Goal: Find specific page/section: Find specific page/section

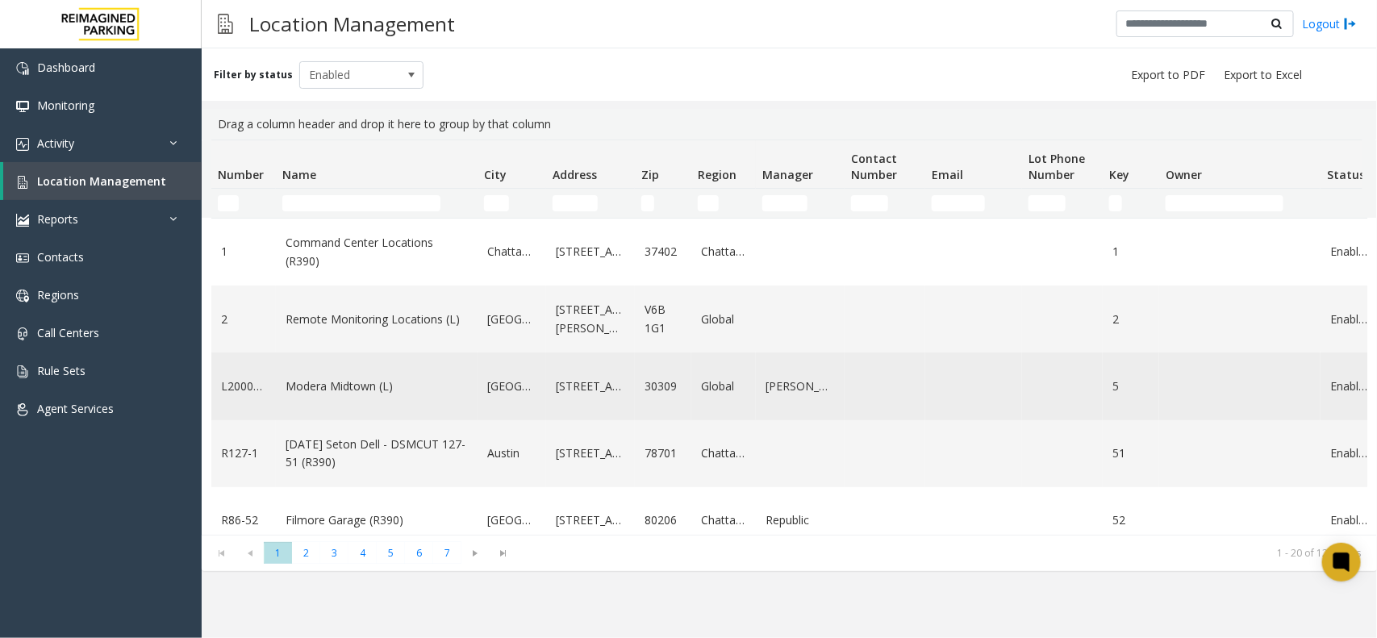
click at [376, 389] on link "Modera Midtown (L)" at bounding box center [377, 386] width 182 height 18
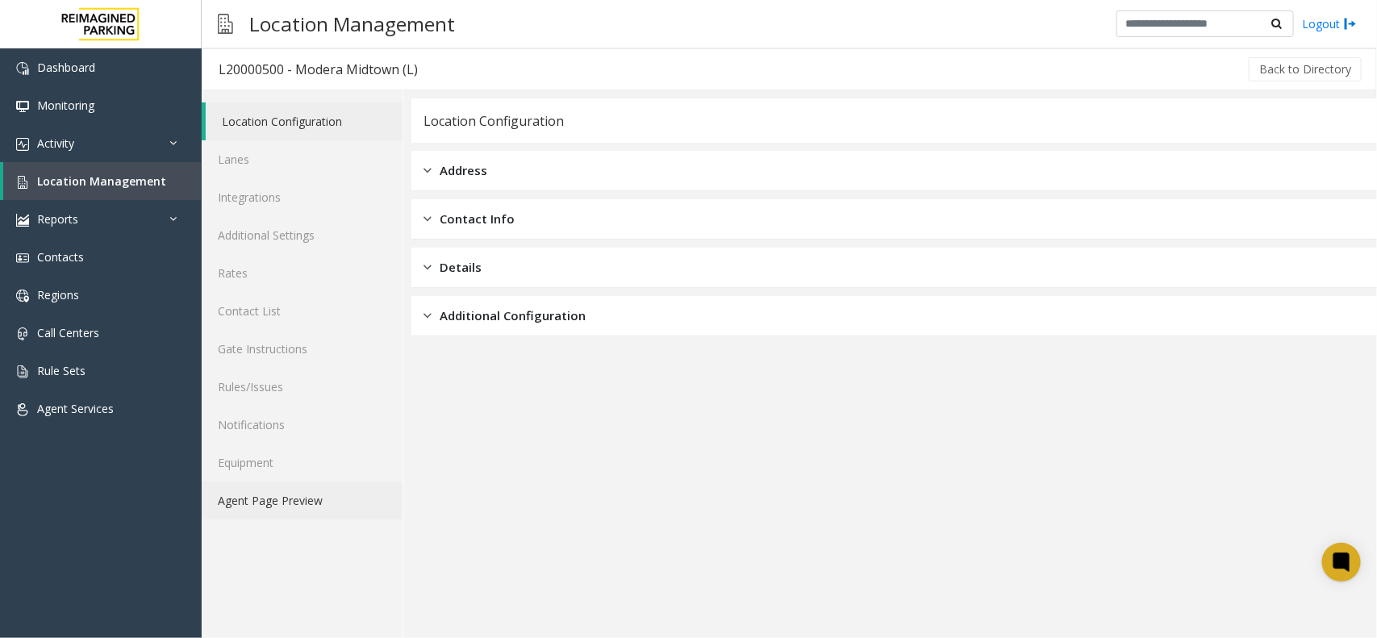
click at [341, 504] on link "Agent Page Preview" at bounding box center [302, 501] width 201 height 38
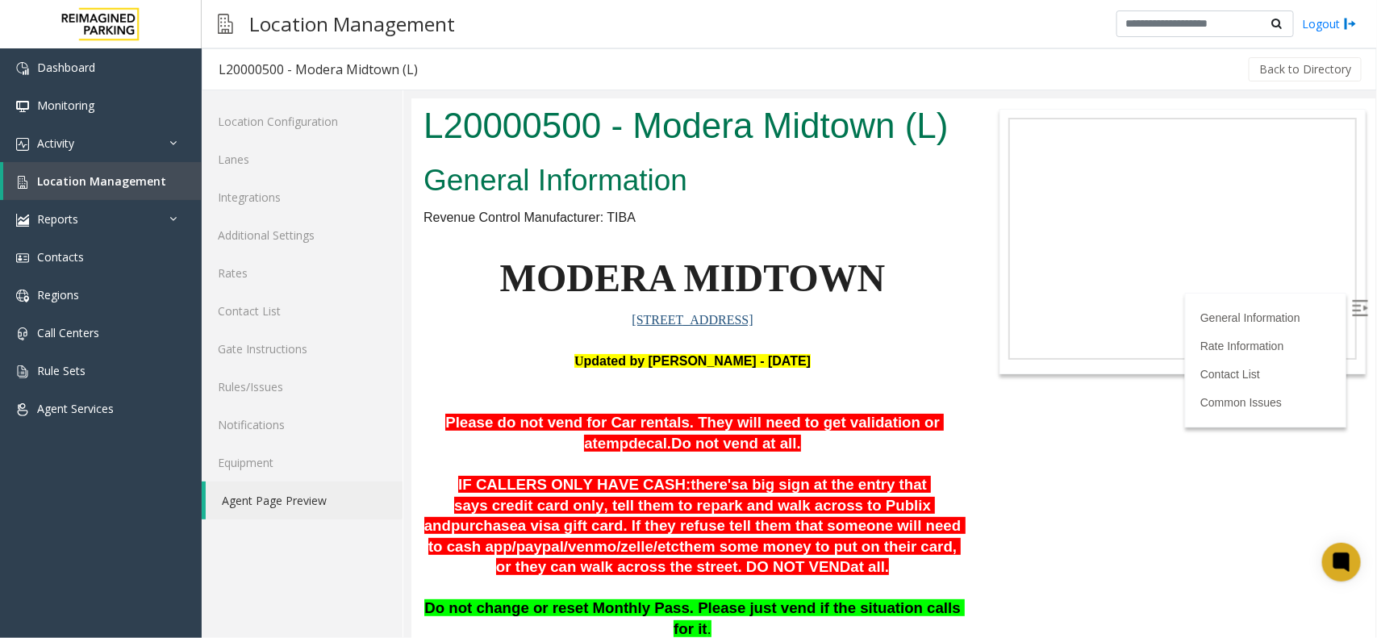
scroll to position [101, 0]
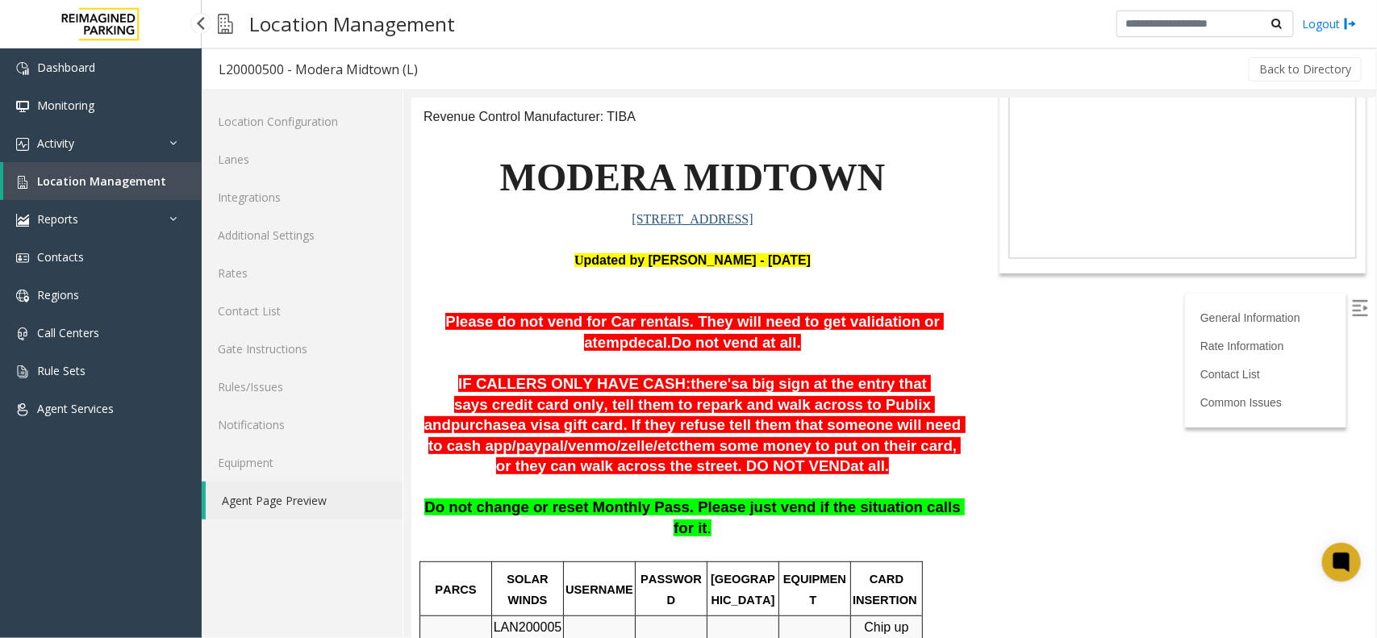
click at [167, 171] on link "Location Management" at bounding box center [102, 181] width 198 height 38
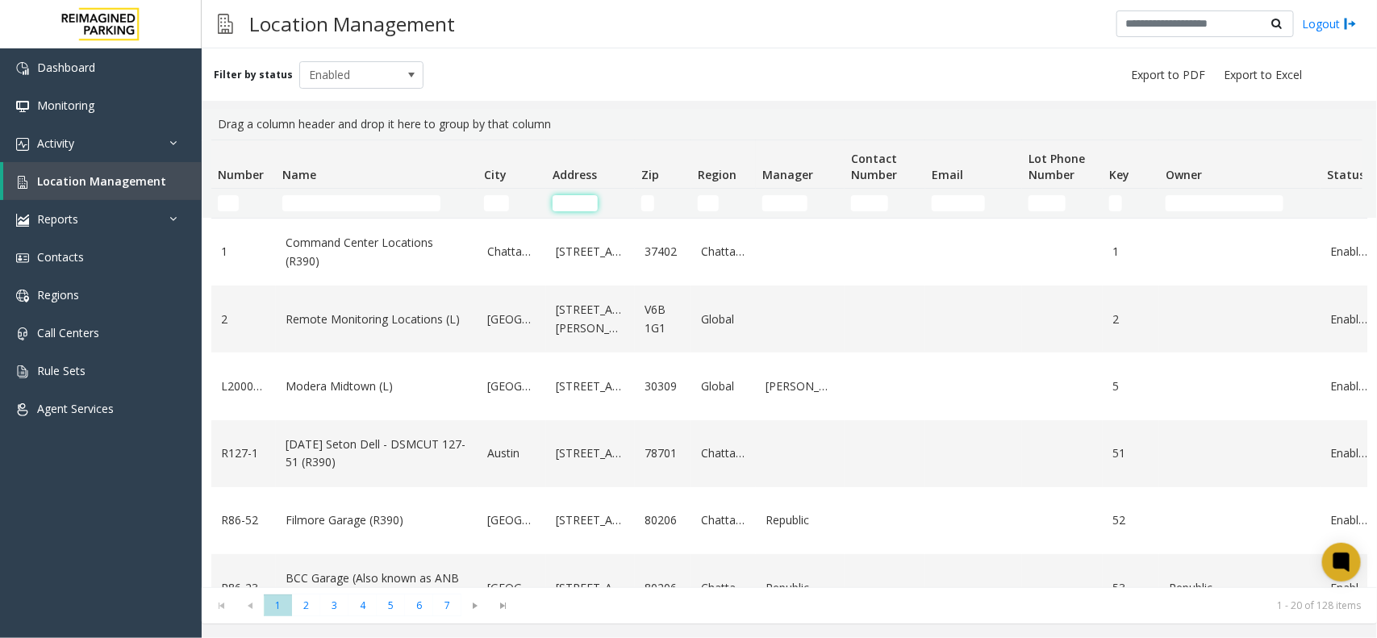
click at [567, 202] on input "Address Filter" at bounding box center [574, 203] width 45 height 16
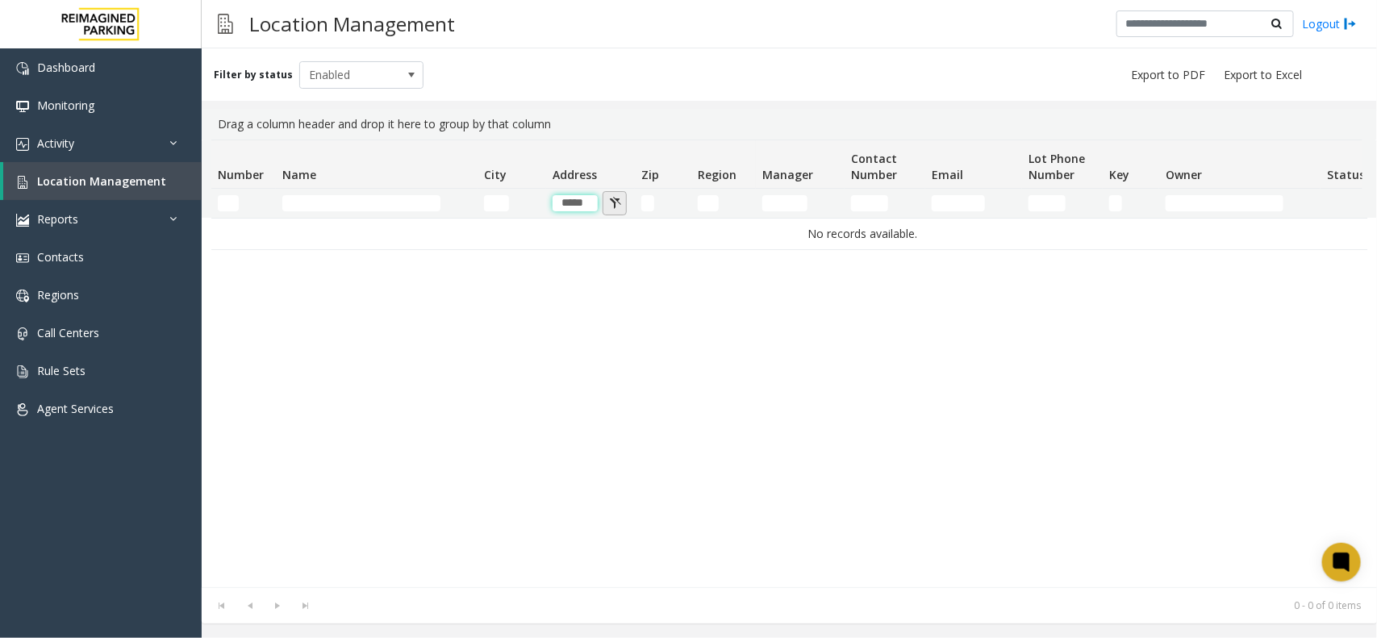
type input "*****"
click at [611, 203] on button "Address Filter" at bounding box center [615, 203] width 24 height 24
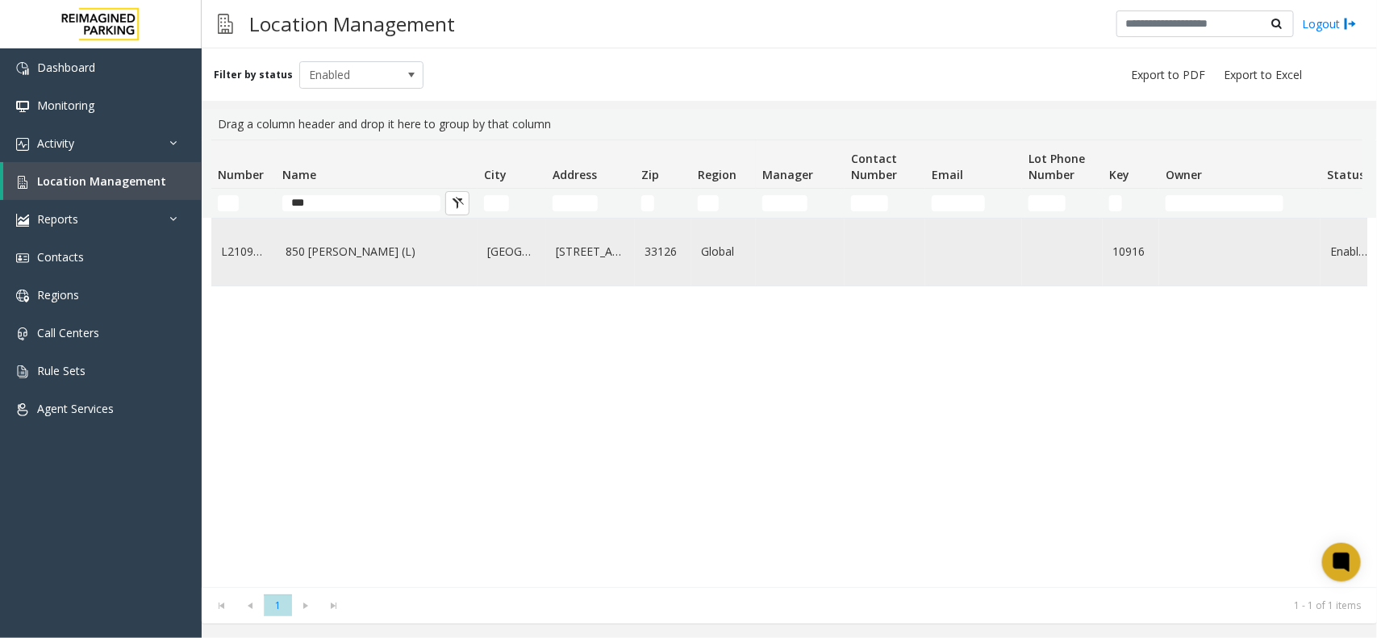
type input "***"
click at [315, 256] on link "850 LeJeune (L)" at bounding box center [377, 252] width 182 height 18
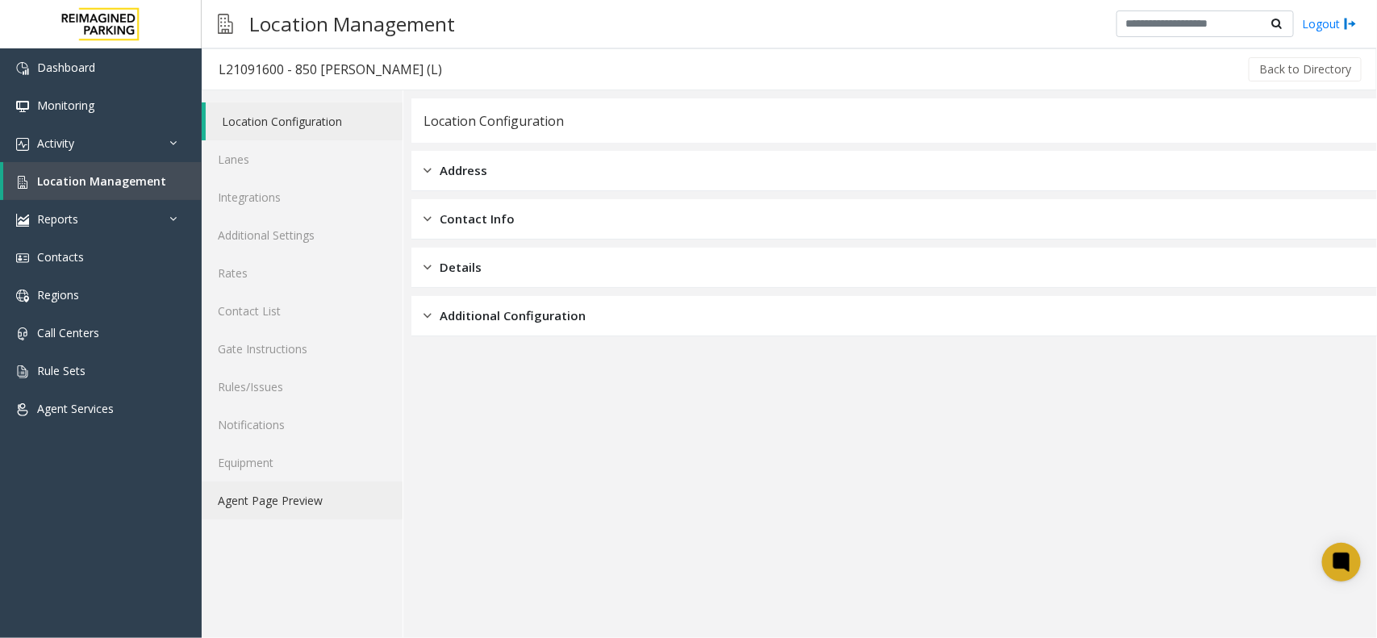
click at [275, 493] on link "Agent Page Preview" at bounding box center [302, 501] width 201 height 38
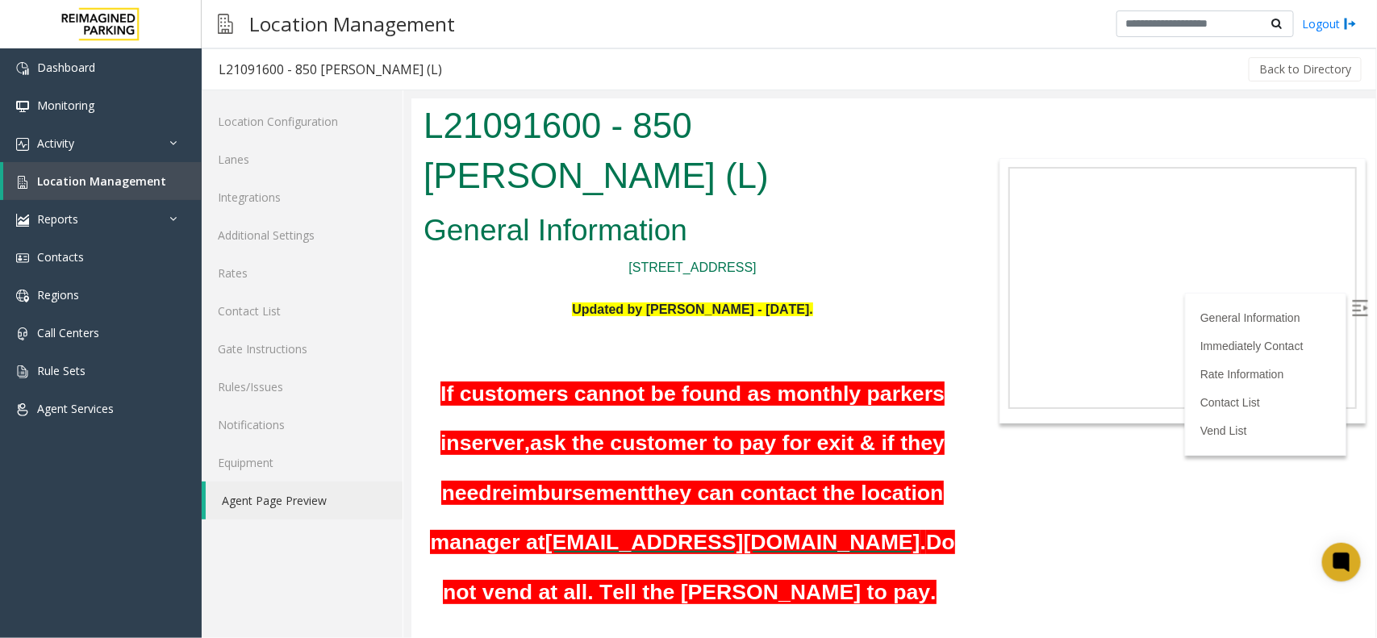
click at [899, 319] on p at bounding box center [692, 329] width 538 height 21
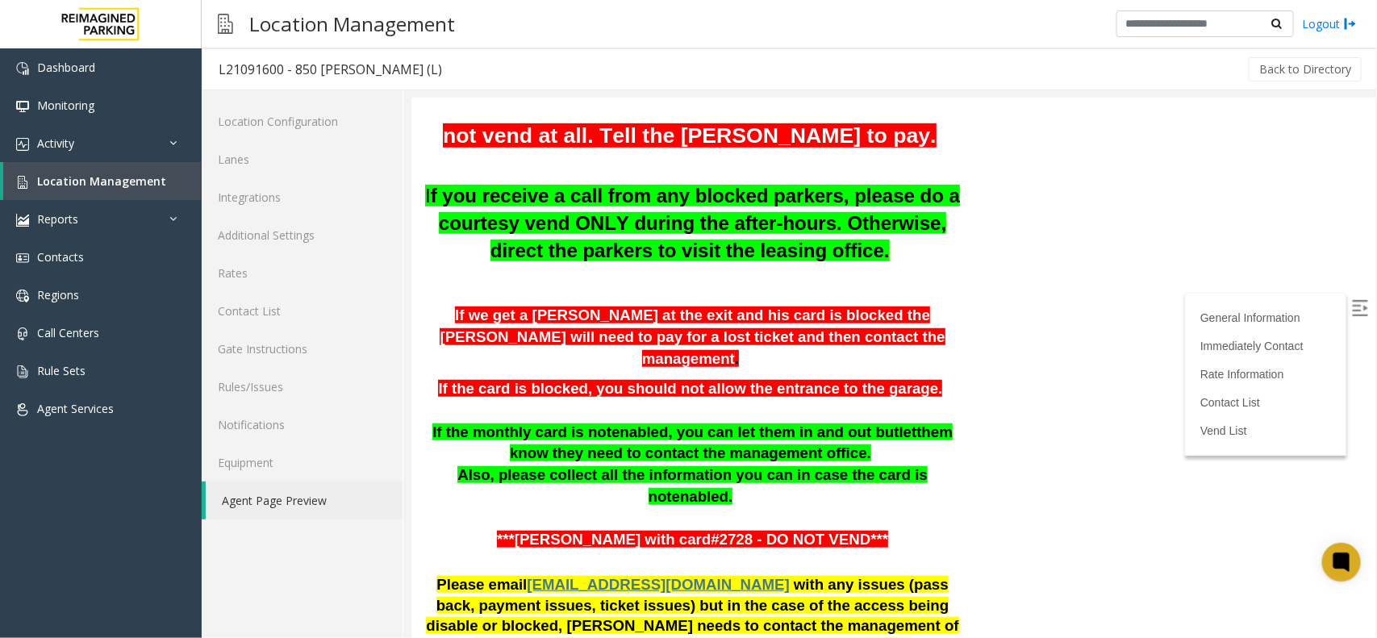
scroll to position [1155, 0]
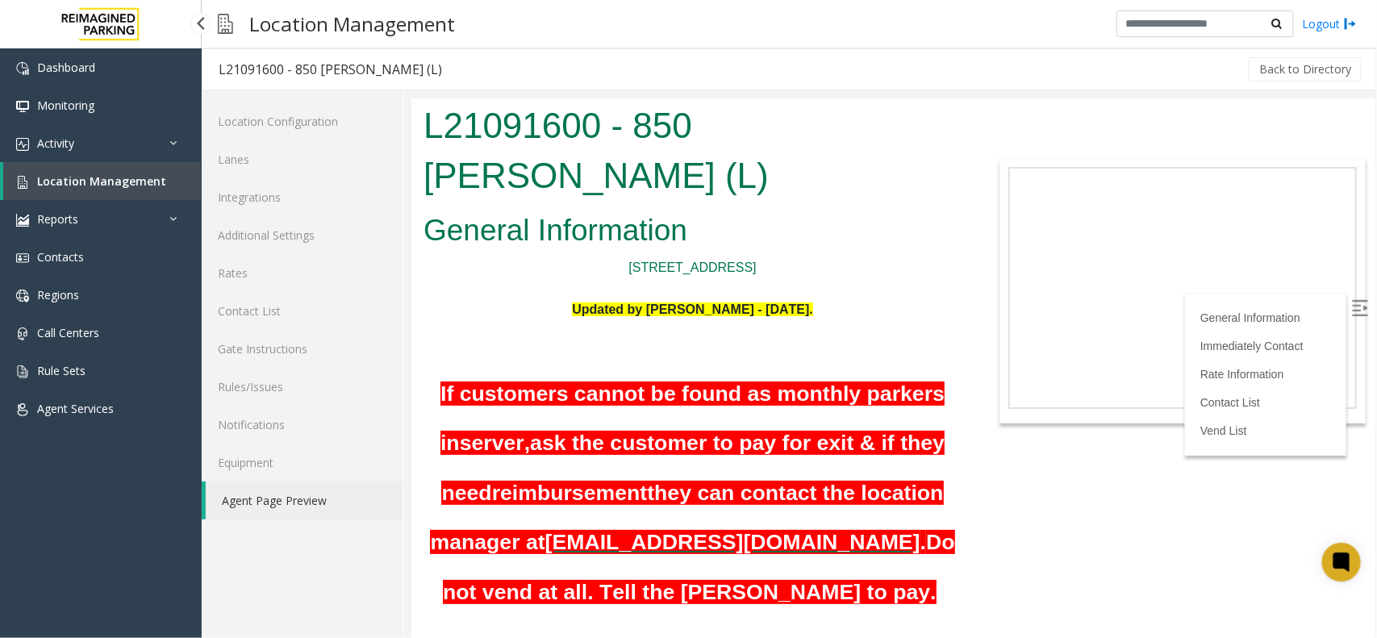
scroll to position [1155, 0]
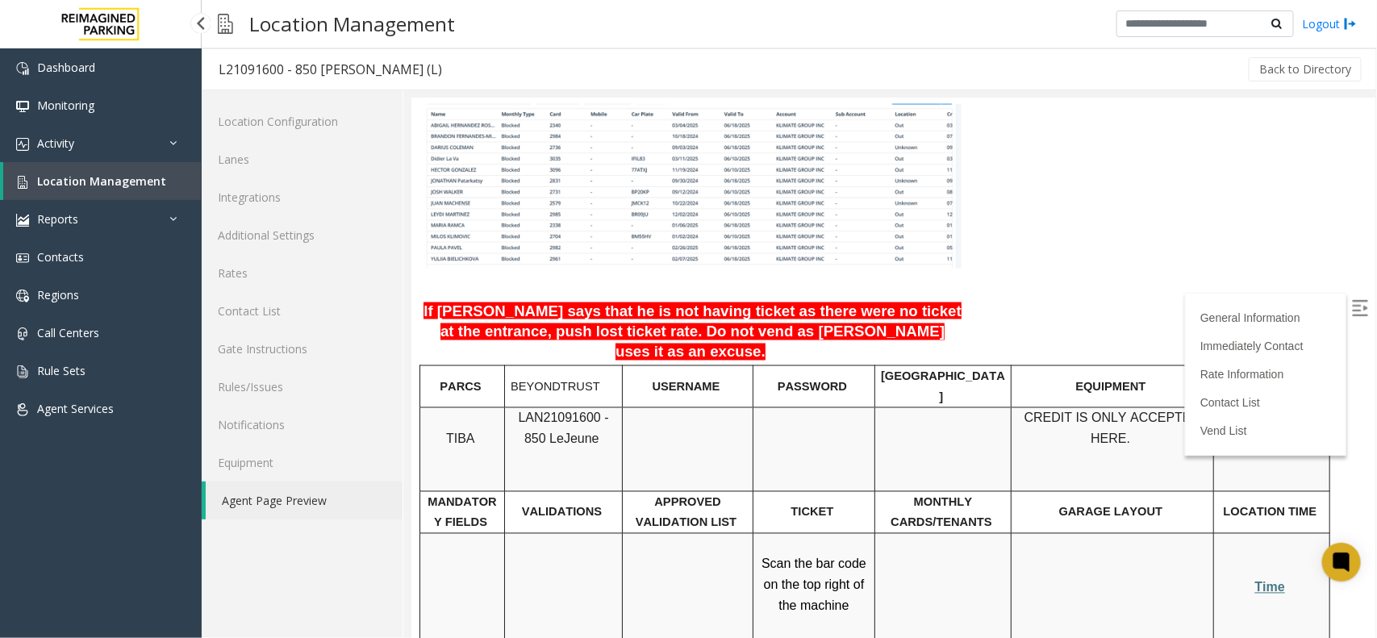
click at [135, 176] on span "Location Management" at bounding box center [101, 180] width 129 height 15
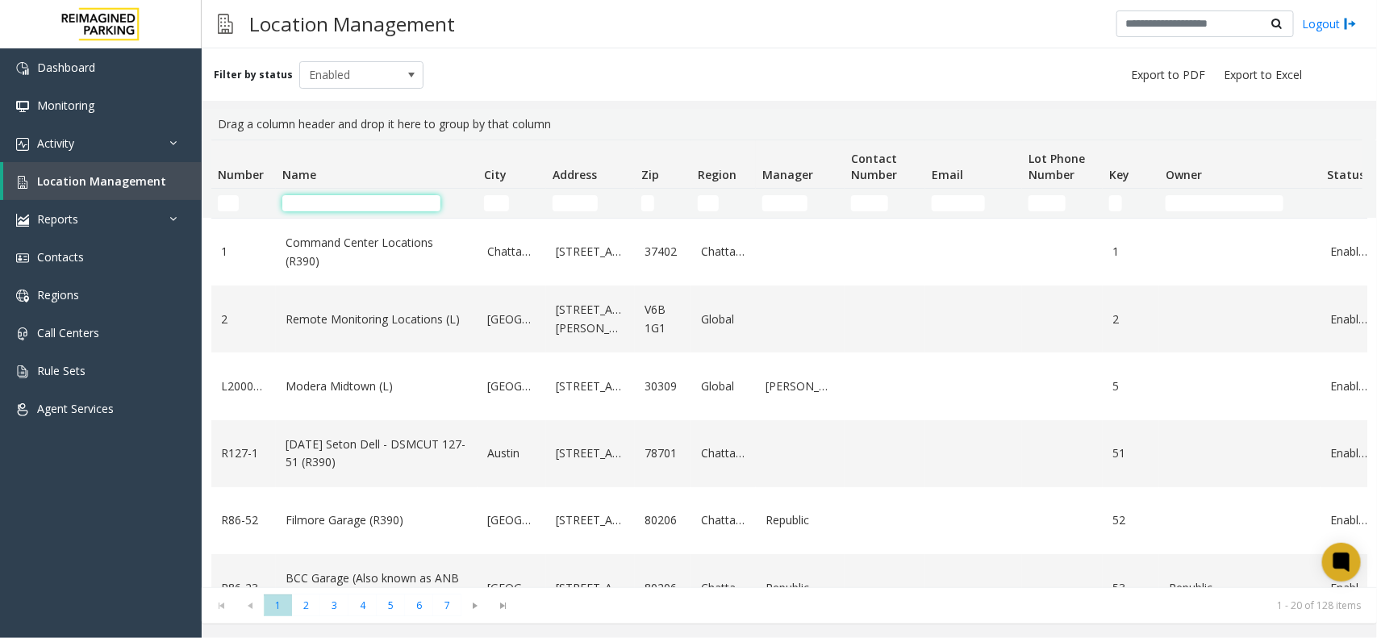
click at [331, 195] on input "Name Filter" at bounding box center [361, 203] width 158 height 16
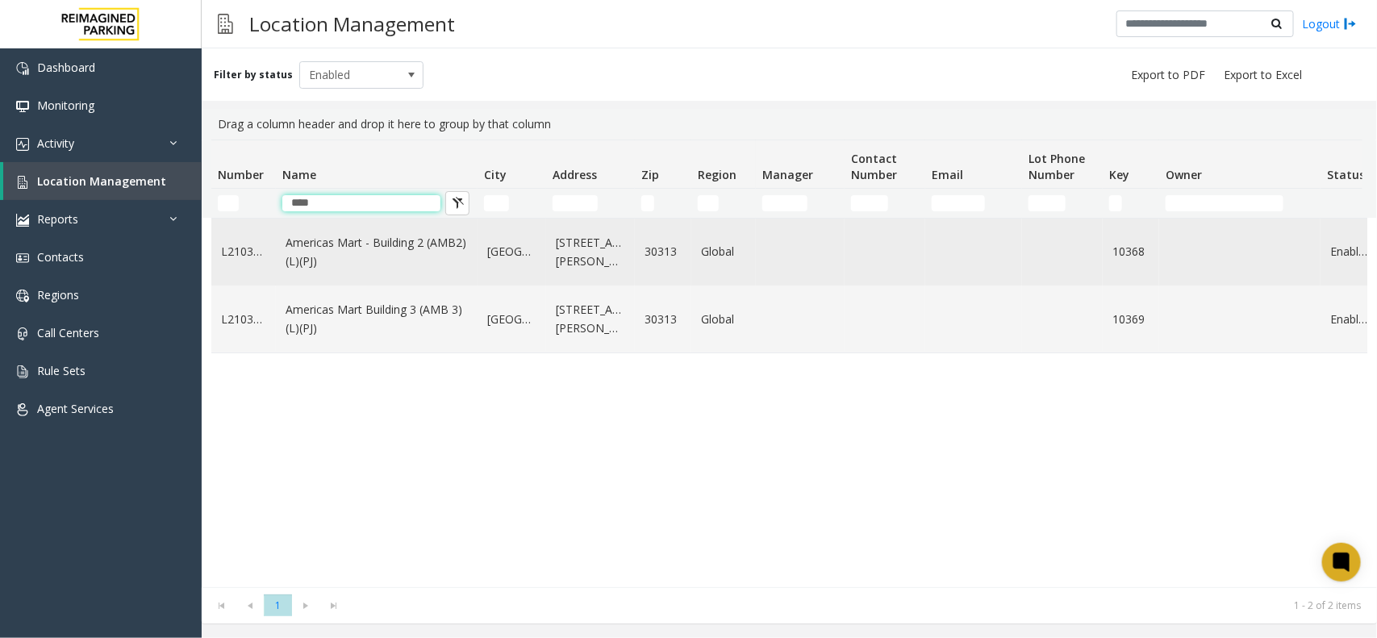
type input "****"
click at [389, 236] on link "Americas Mart - Building 2 (AMB2) (L)(PJ)" at bounding box center [377, 252] width 182 height 36
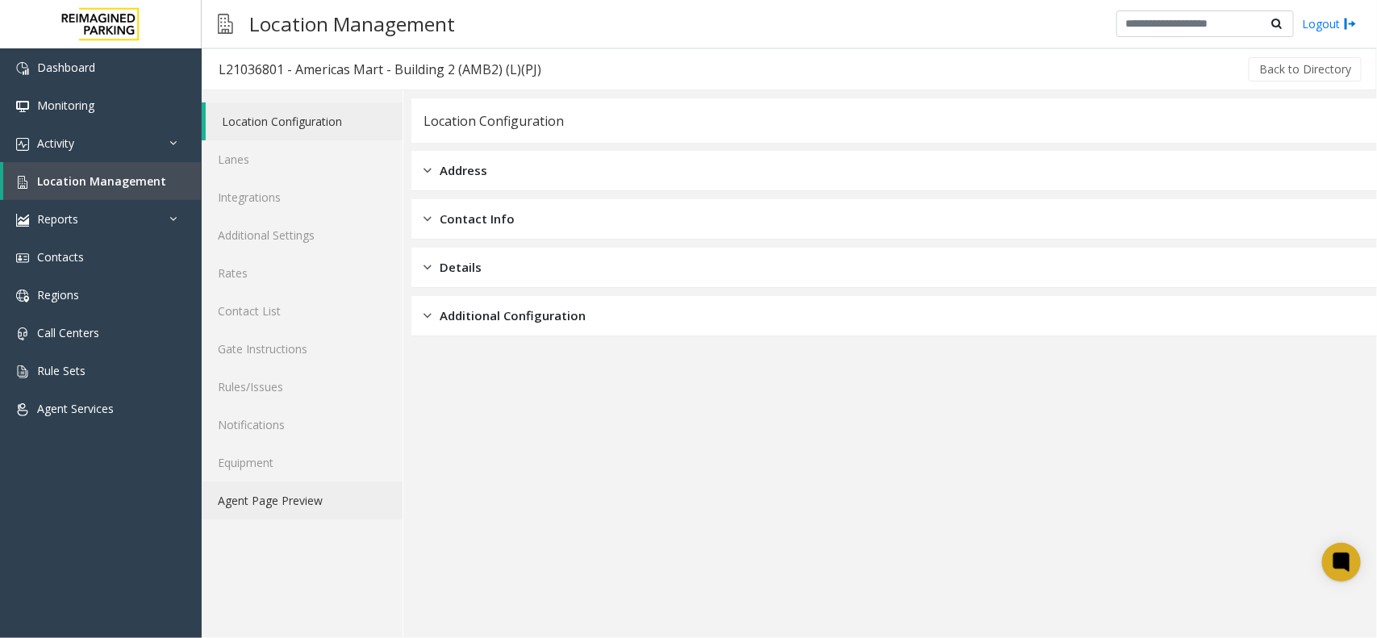
click at [349, 490] on link "Agent Page Preview" at bounding box center [302, 501] width 201 height 38
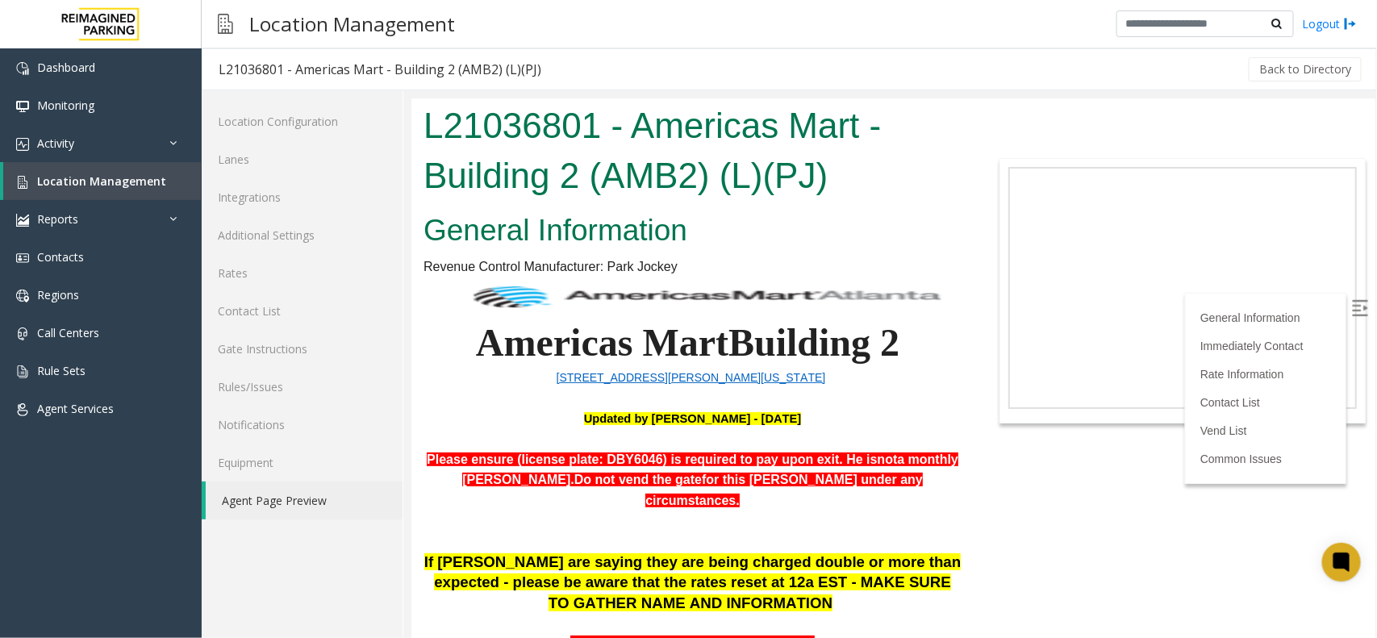
scroll to position [1403, 0]
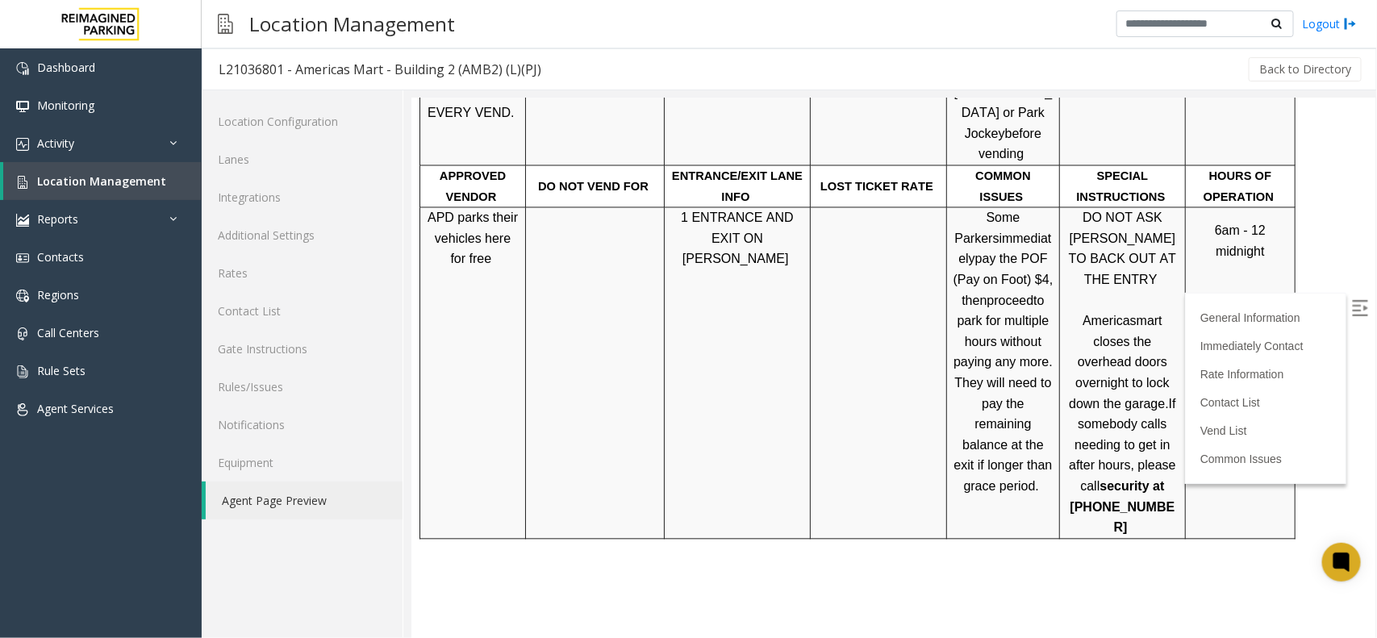
click at [915, 594] on p at bounding box center [692, 614] width 538 height 41
click at [1351, 303] on img at bounding box center [1359, 307] width 16 height 16
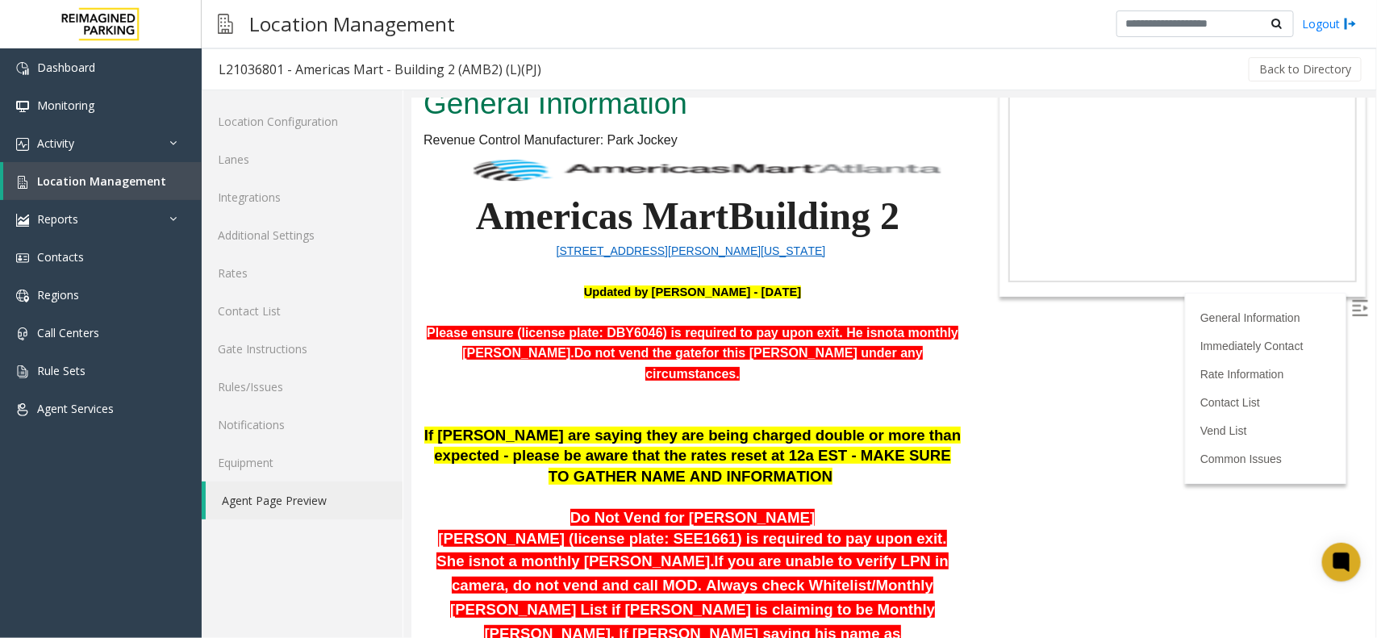
scroll to position [93, 0]
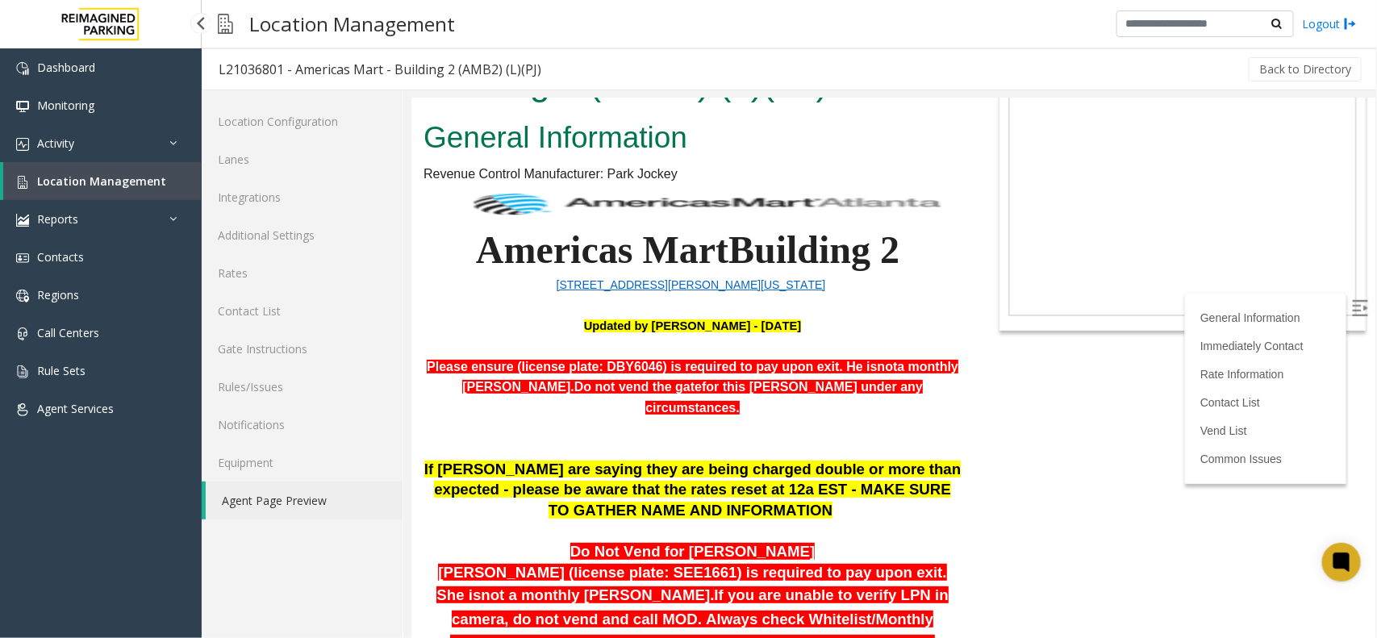
click at [187, 169] on link "Location Management" at bounding box center [102, 181] width 198 height 38
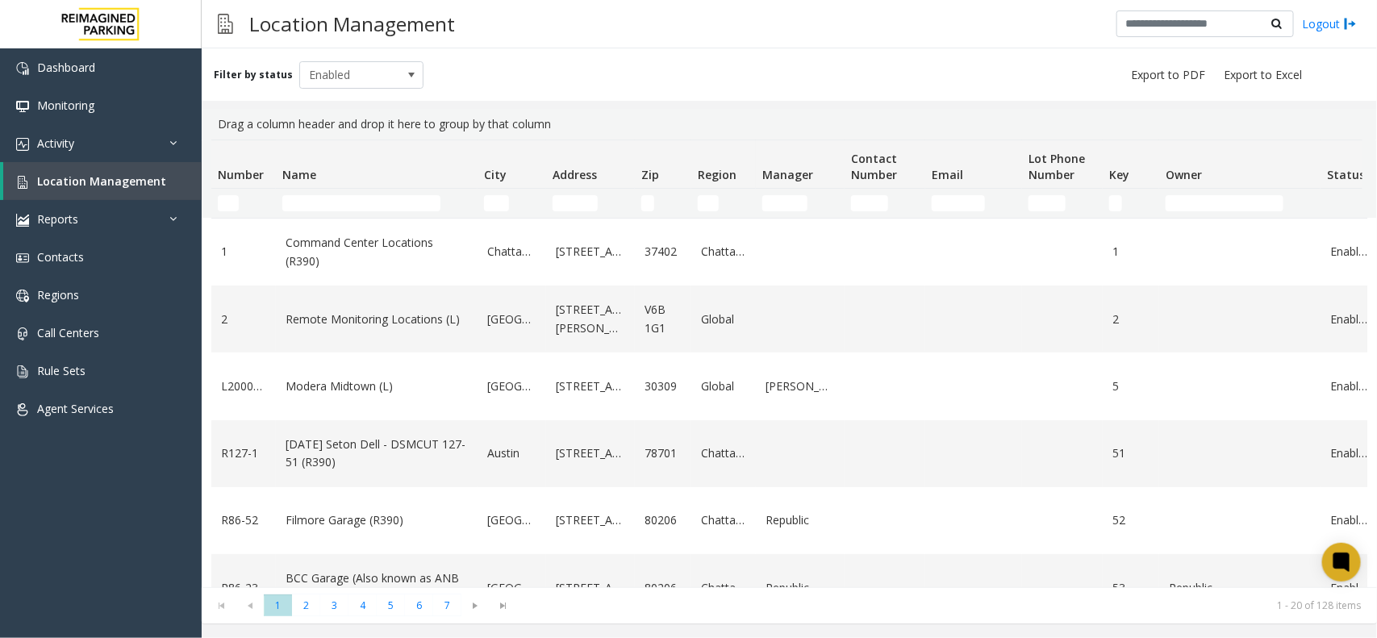
click at [328, 194] on td "Name Filter" at bounding box center [377, 203] width 202 height 29
click at [328, 202] on input "Name Filter" at bounding box center [361, 203] width 158 height 16
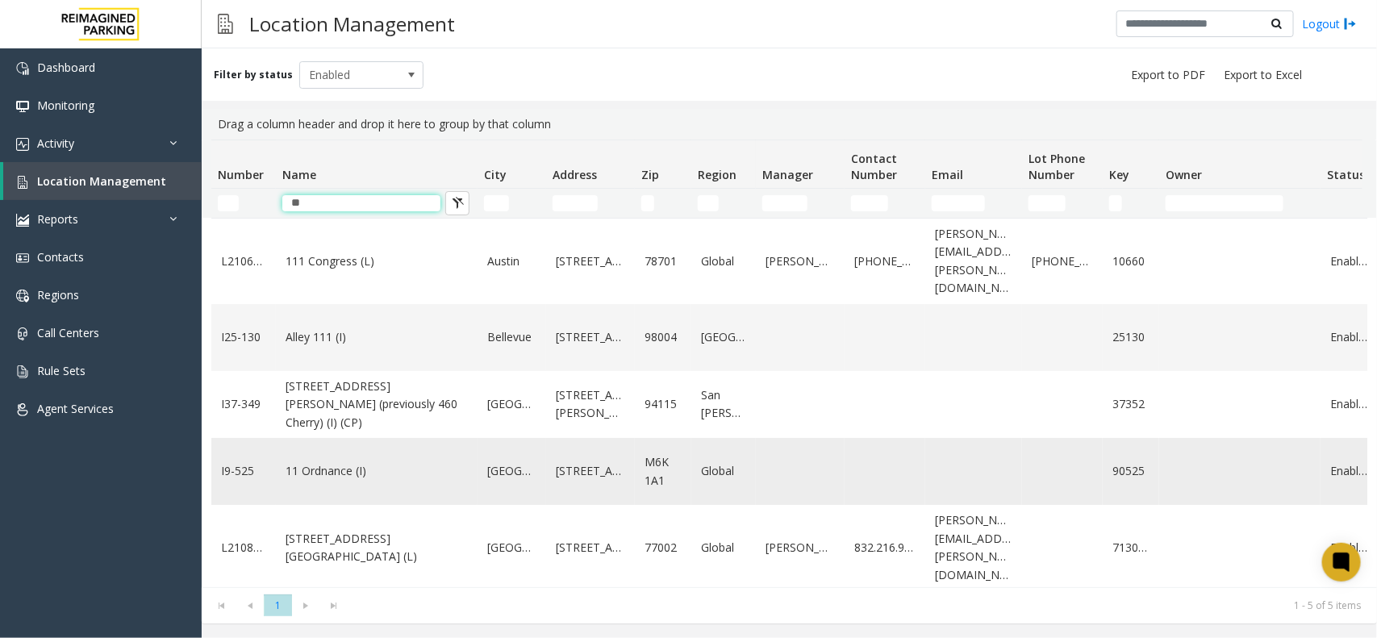
type input "**"
click at [290, 462] on link "11 Ordnance (I)" at bounding box center [377, 471] width 182 height 18
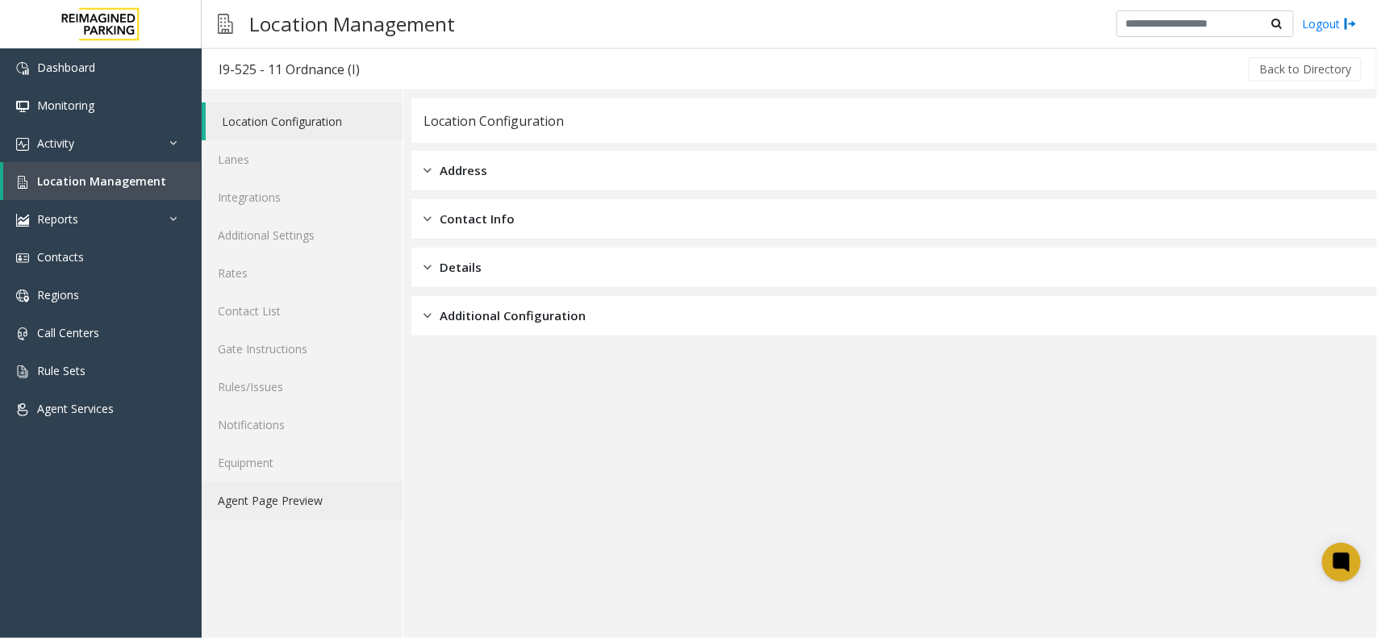
click at [291, 492] on link "Agent Page Preview" at bounding box center [302, 501] width 201 height 38
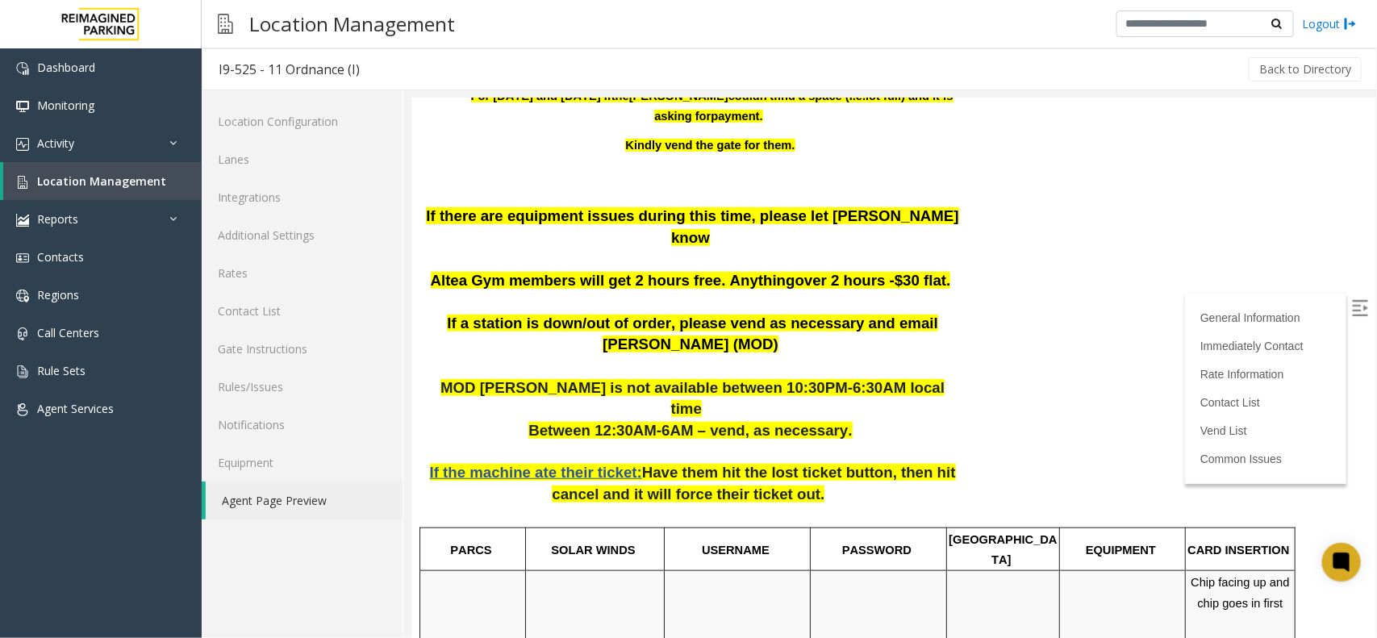
scroll to position [504, 0]
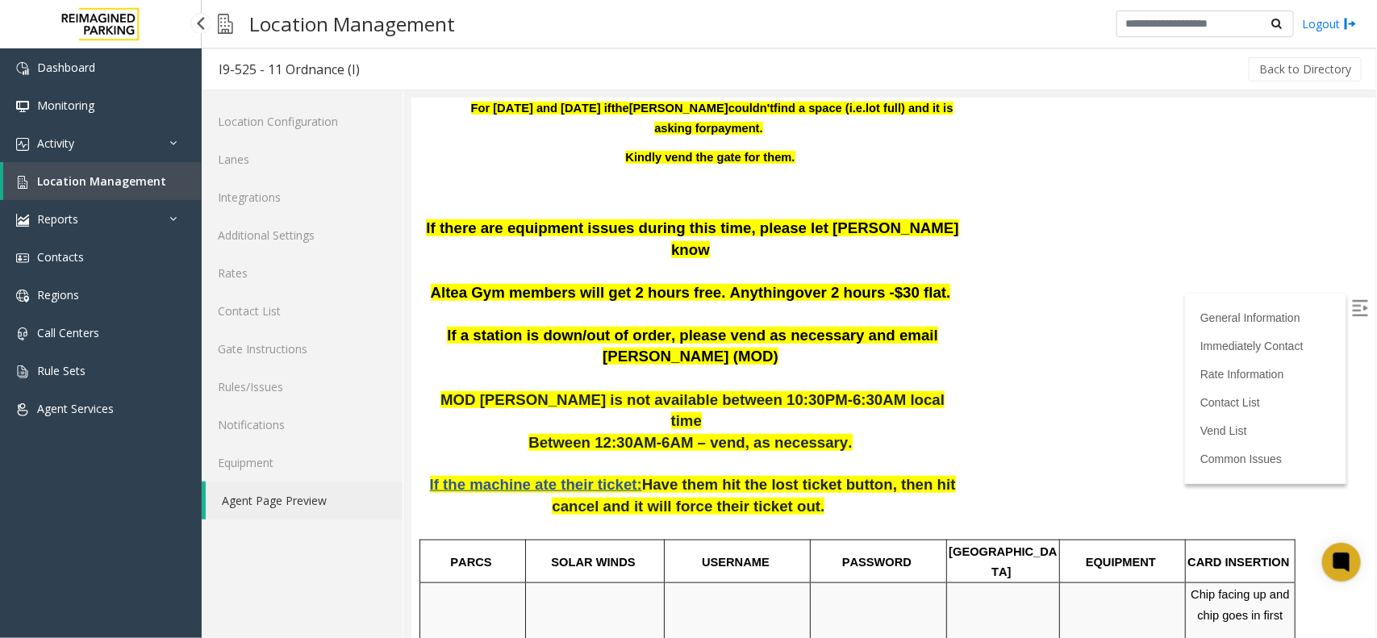
click at [159, 187] on link "Location Management" at bounding box center [102, 181] width 198 height 38
